Goal: Transaction & Acquisition: Download file/media

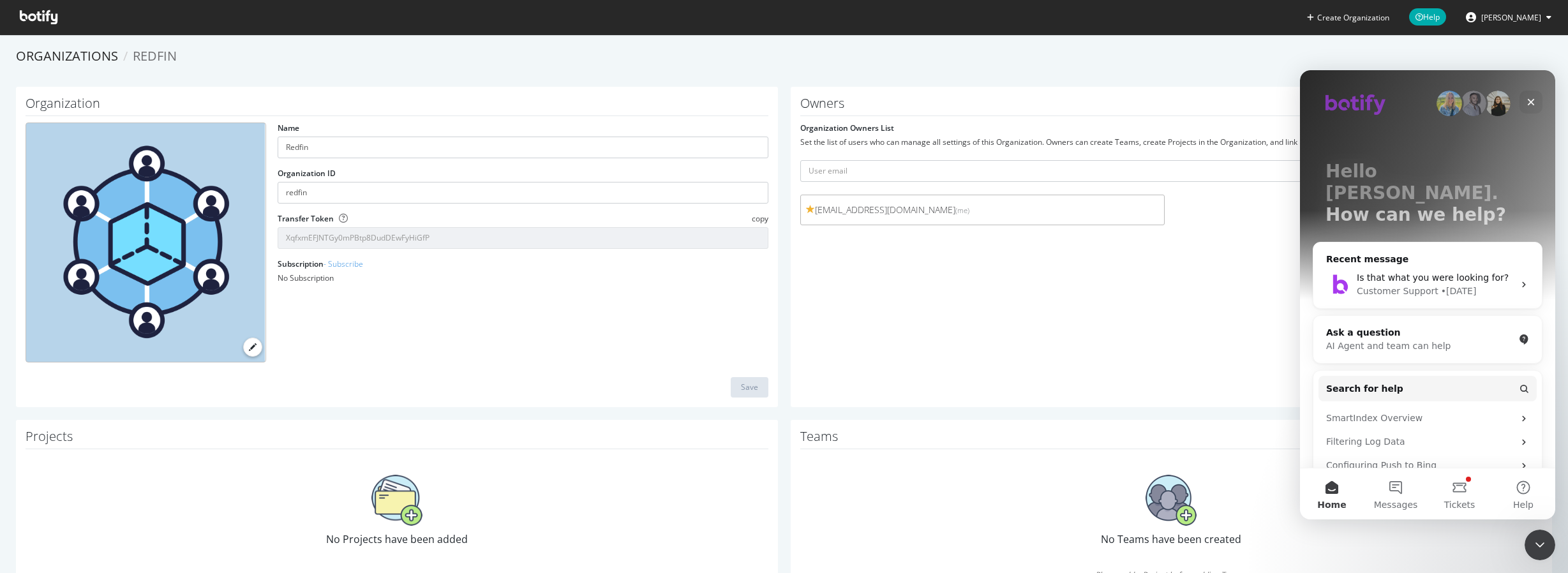
scroll to position [50, 0]
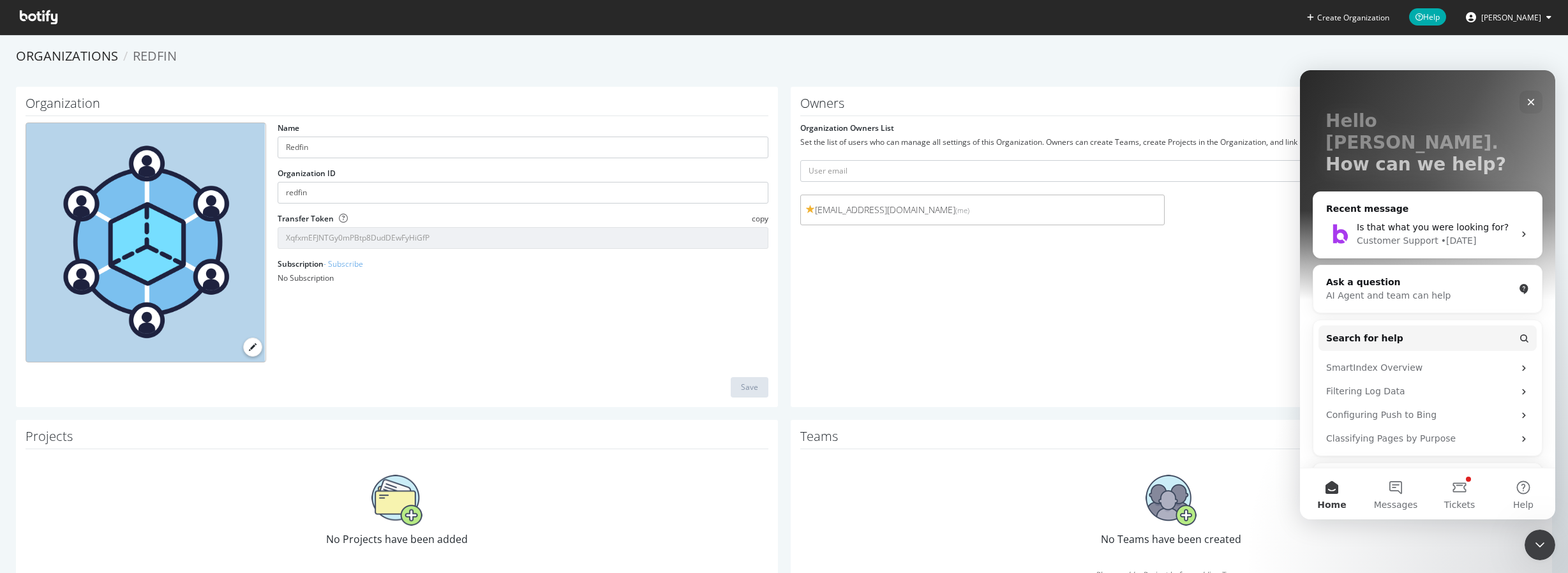
click at [31, 19] on icon at bounding box center [39, 17] width 38 height 14
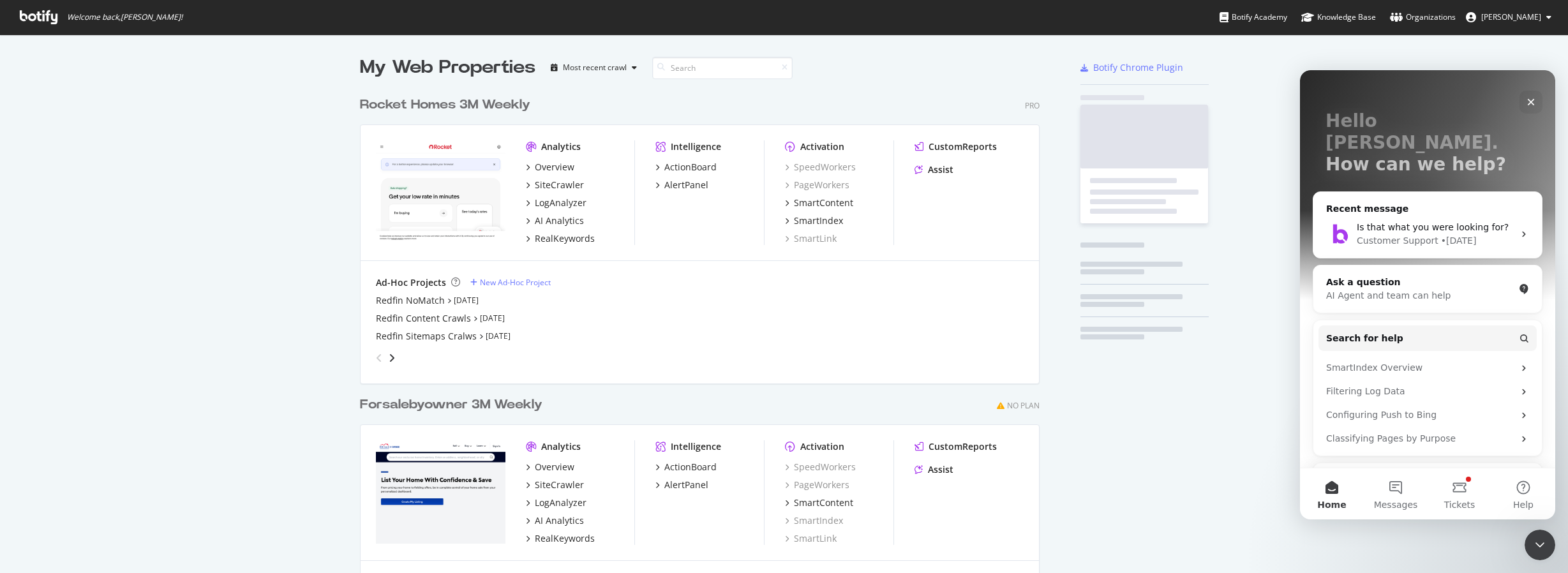
scroll to position [567, 681]
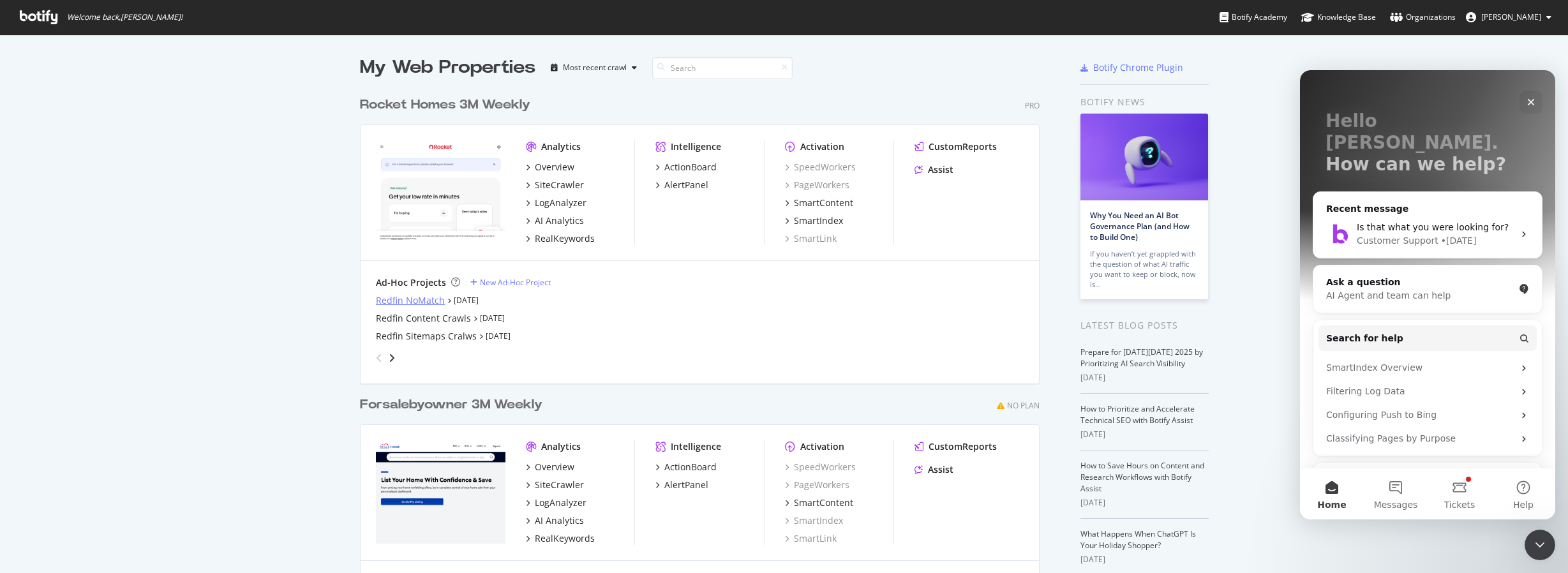
click at [402, 300] on div "Redfin NoMatch" at bounding box center [410, 301] width 69 height 13
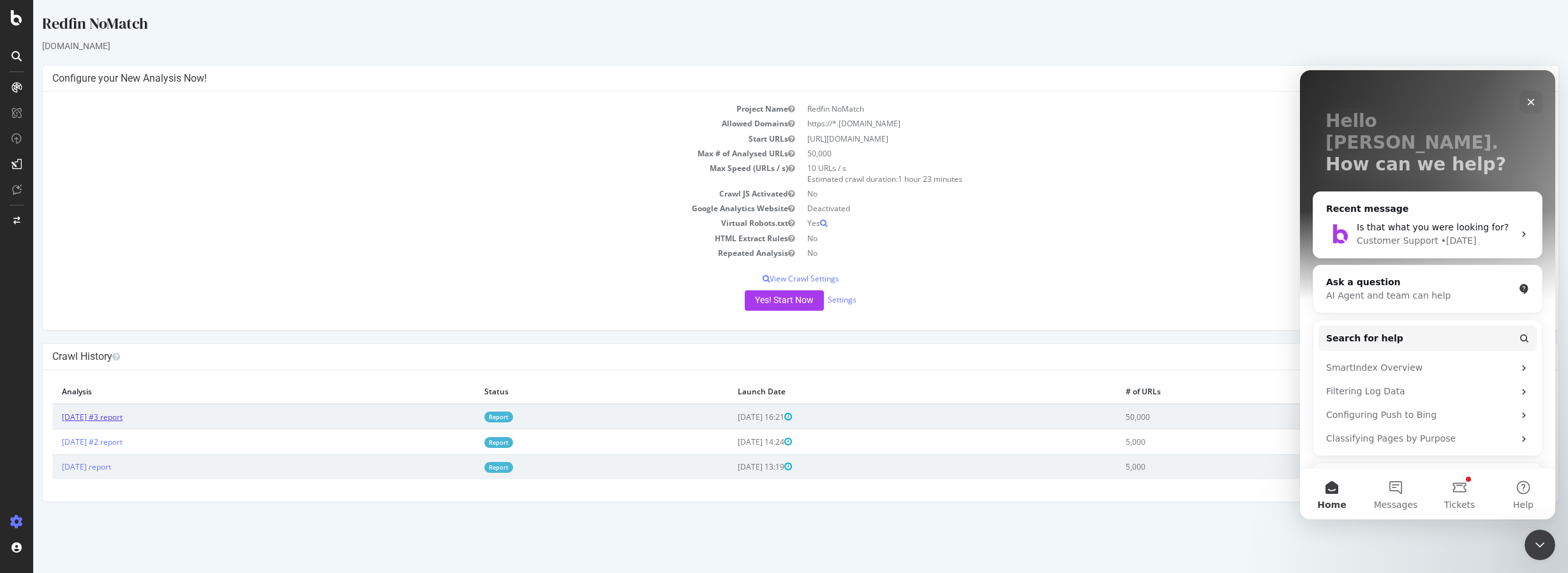
click at [105, 417] on link "2025 Oct. 10th #3 report" at bounding box center [92, 417] width 60 height 11
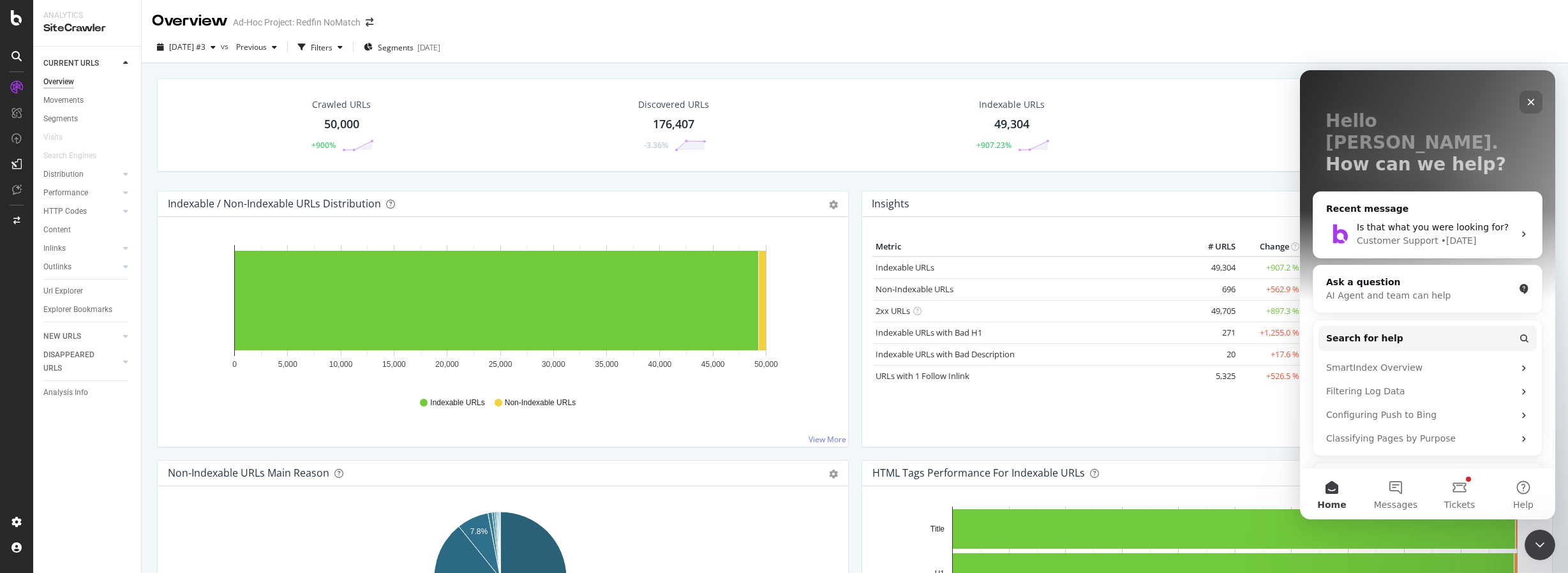
click at [1531, 99] on icon "Close" at bounding box center [1531, 102] width 10 height 10
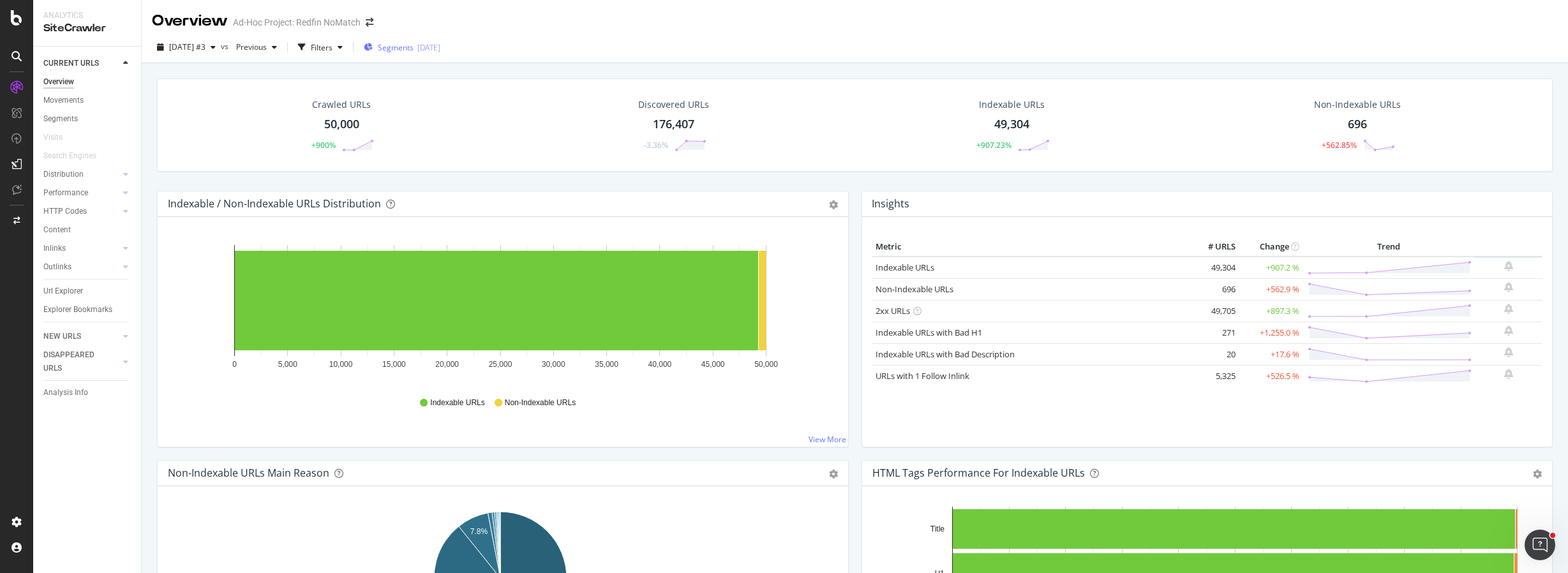
click at [414, 52] on span "Segments" at bounding box center [396, 47] width 36 height 11
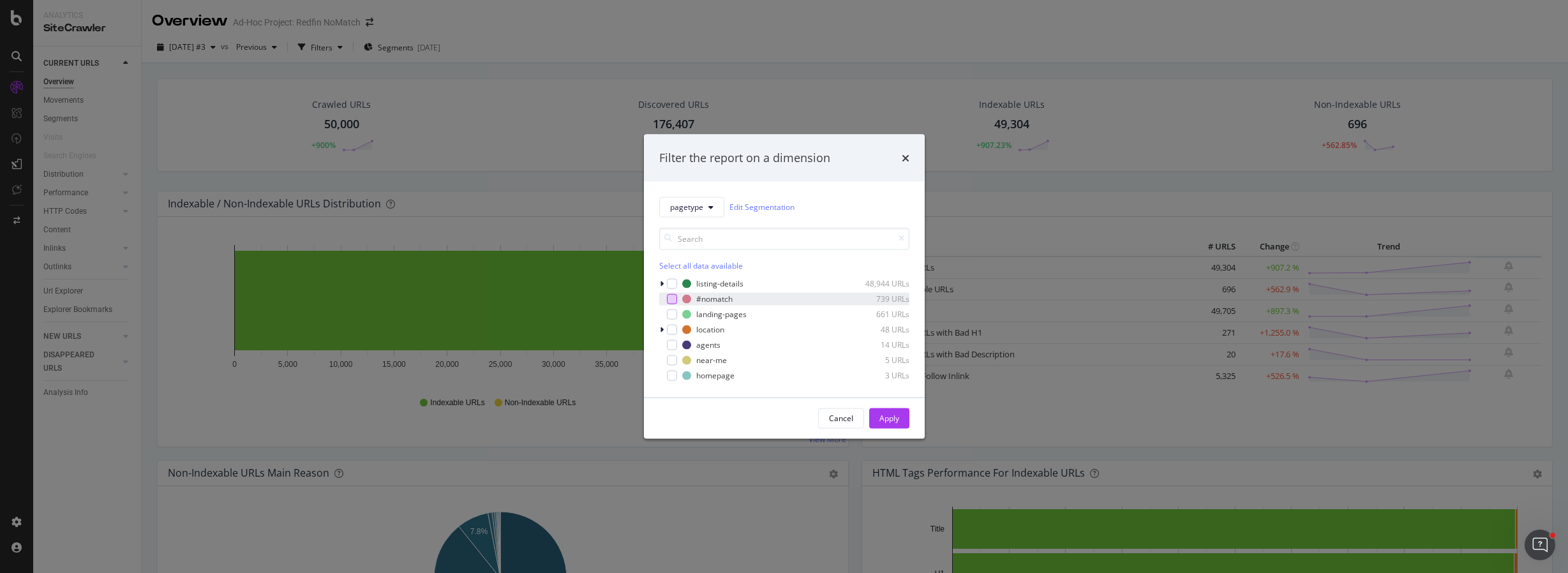
click at [667, 300] on div "modal" at bounding box center [672, 299] width 10 height 10
click at [891, 420] on div "Apply" at bounding box center [889, 418] width 20 height 11
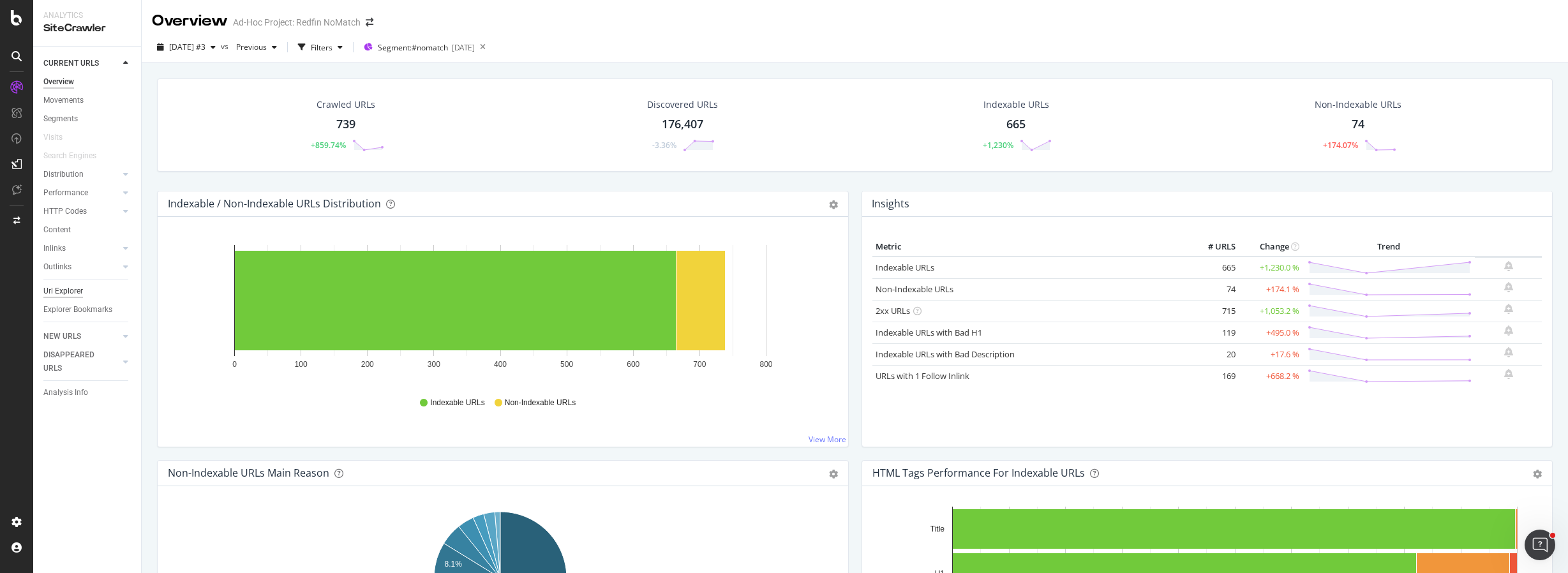
click at [73, 292] on div "Url Explorer" at bounding box center [63, 291] width 39 height 13
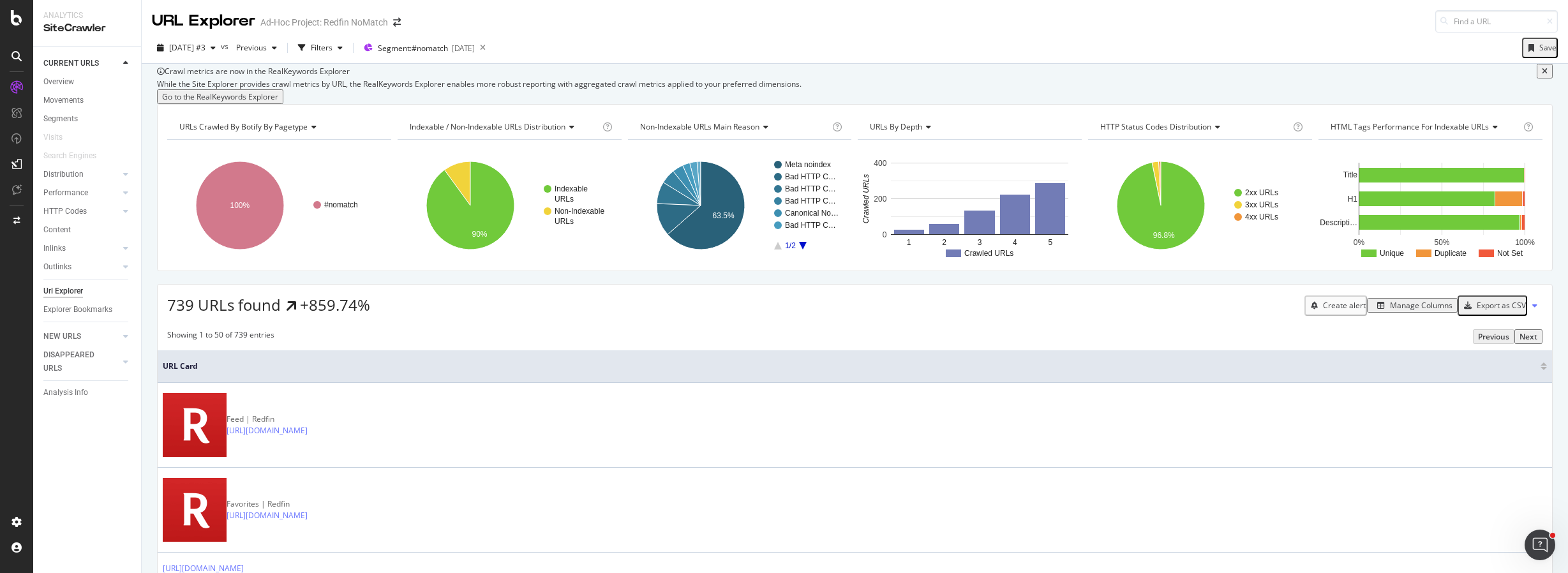
click at [1500, 310] on div "Export as CSV" at bounding box center [1502, 305] width 49 height 11
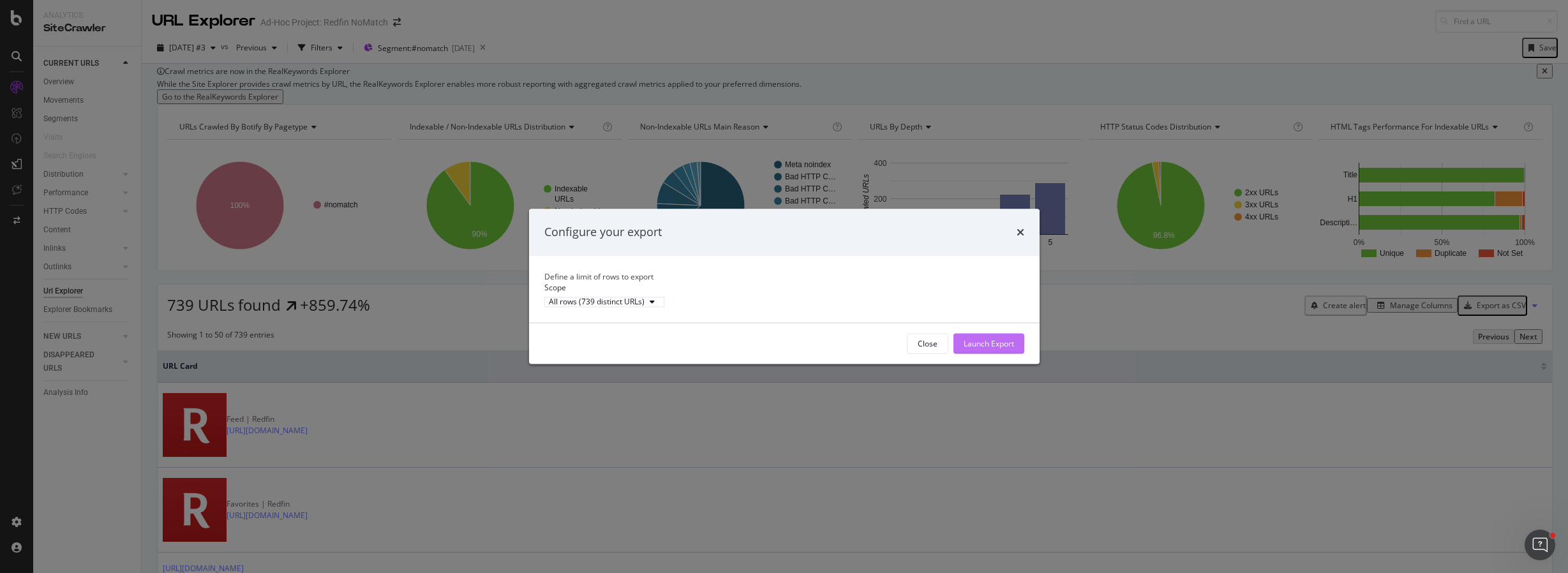
click at [1004, 349] on div "Launch Export" at bounding box center [988, 343] width 50 height 11
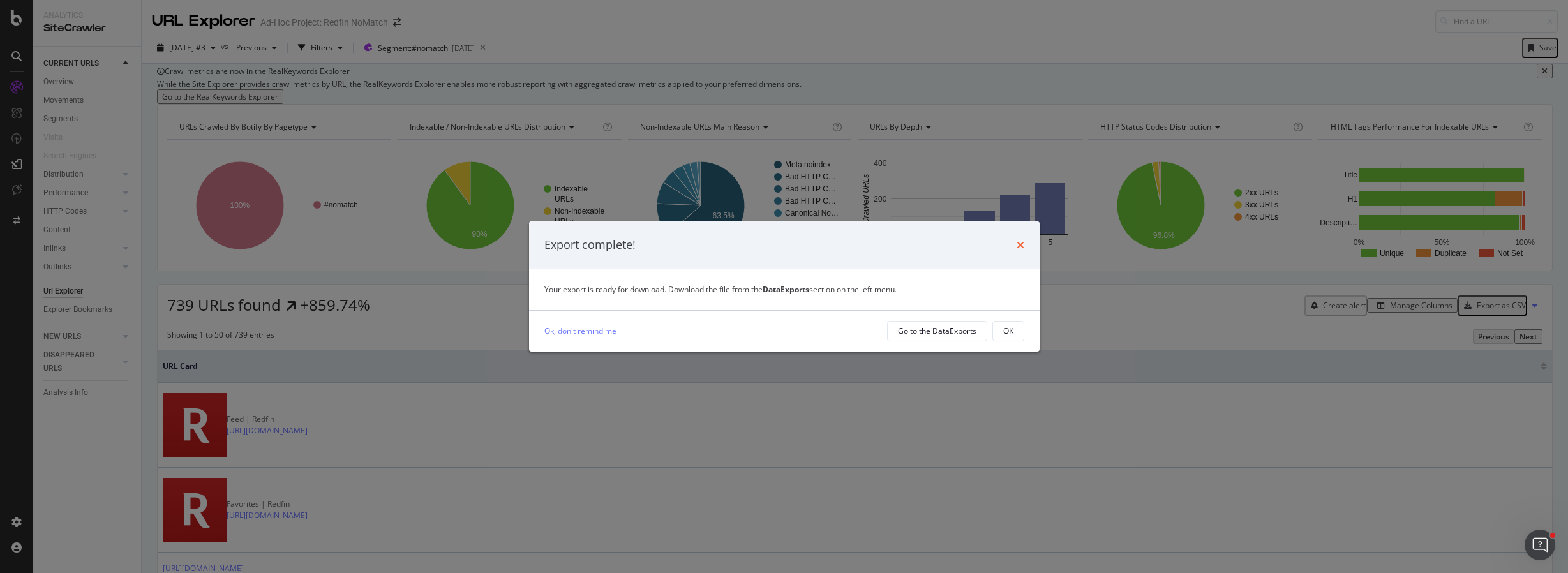
click at [1021, 243] on icon "times" at bounding box center [1020, 245] width 8 height 10
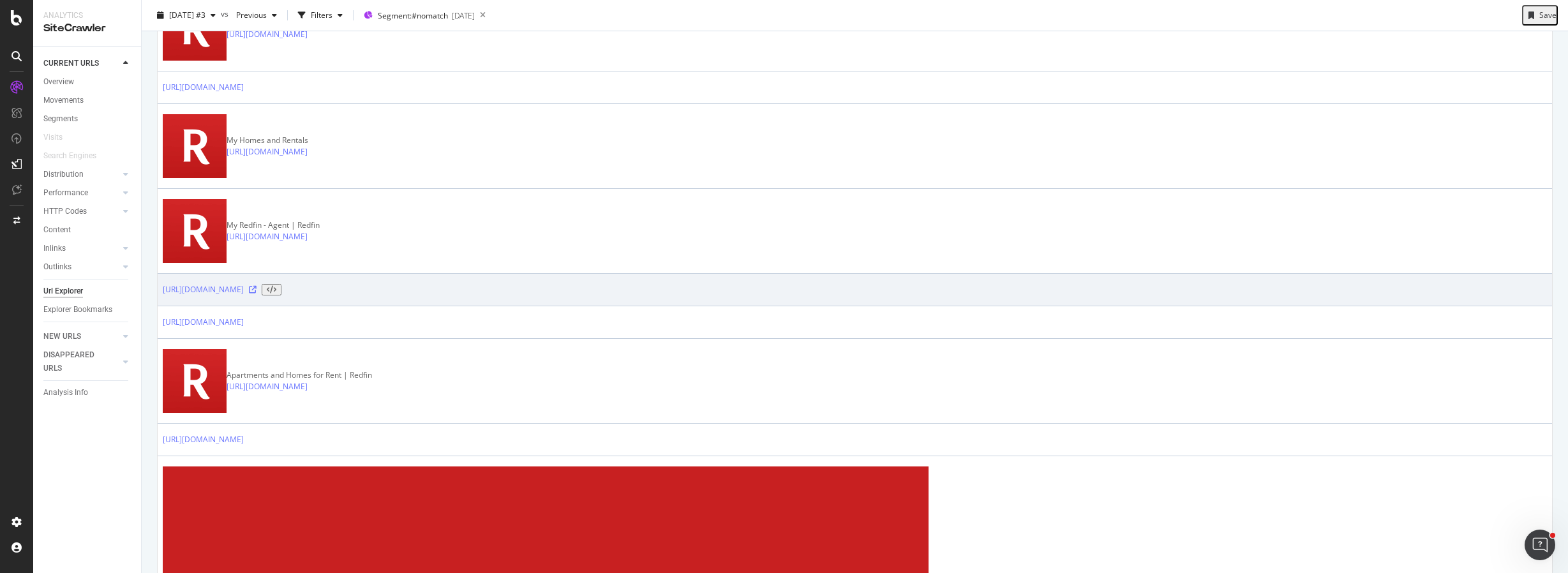
scroll to position [542, 0]
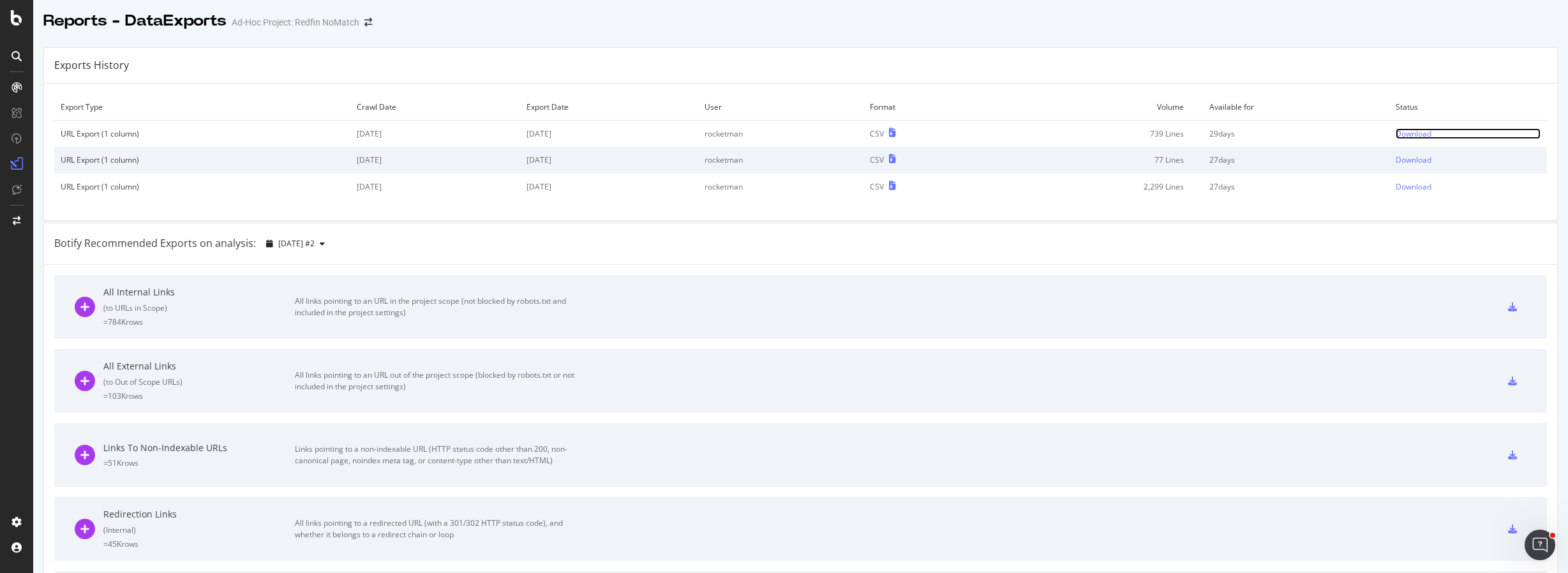
click at [1404, 133] on div "Download" at bounding box center [1413, 133] width 36 height 11
